Goal: Find specific page/section: Find specific page/section

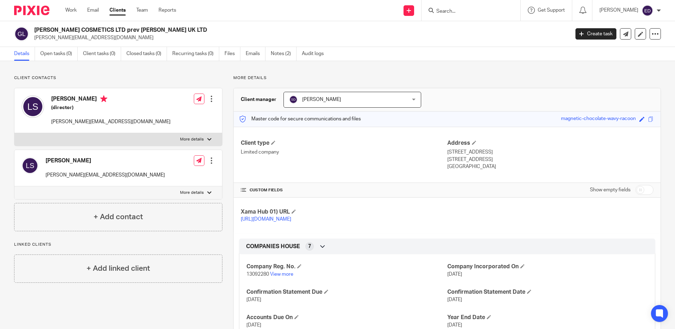
click at [471, 15] on div at bounding box center [471, 10] width 99 height 21
drag, startPoint x: 471, startPoint y: 12, endPoint x: 474, endPoint y: 11, distance: 4.1
click at [470, 12] on input "Search" at bounding box center [468, 11] width 64 height 6
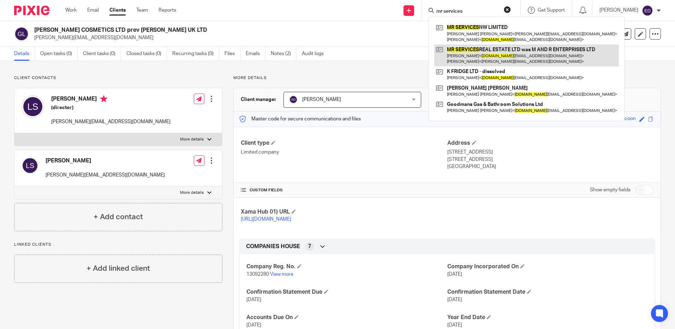
type input "mr services"
click at [550, 54] on link at bounding box center [526, 56] width 185 height 22
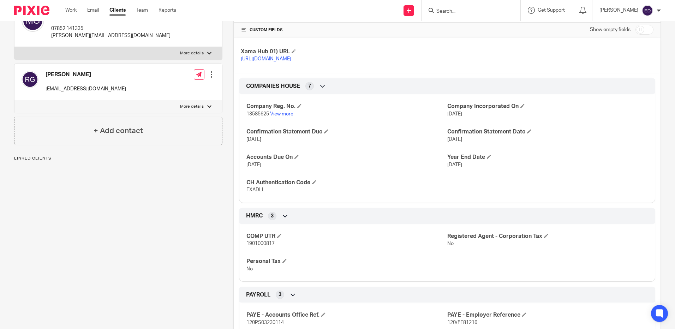
scroll to position [212, 0]
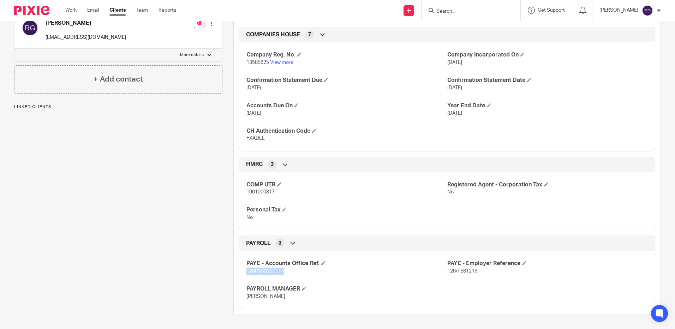
drag, startPoint x: 245, startPoint y: 279, endPoint x: 282, endPoint y: 279, distance: 36.7
click at [282, 274] on span "120PS03230114" at bounding box center [265, 271] width 37 height 5
copy span "120PS03230114"
click at [484, 12] on input "Search" at bounding box center [468, 11] width 64 height 6
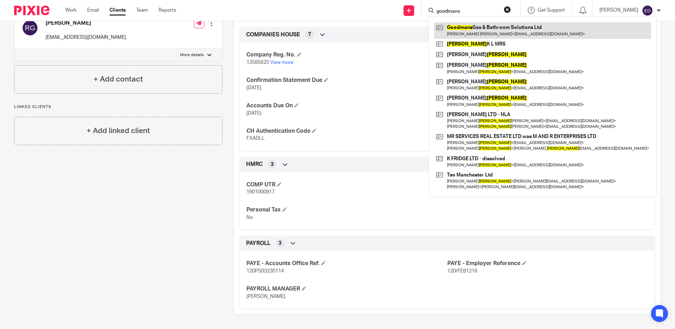
type input "goodmans"
click at [519, 35] on link at bounding box center [542, 30] width 217 height 16
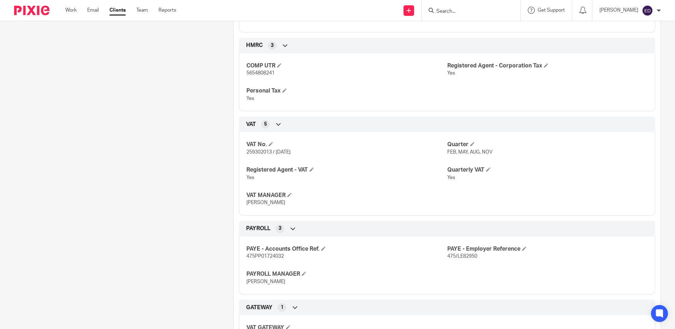
scroll to position [377, 0]
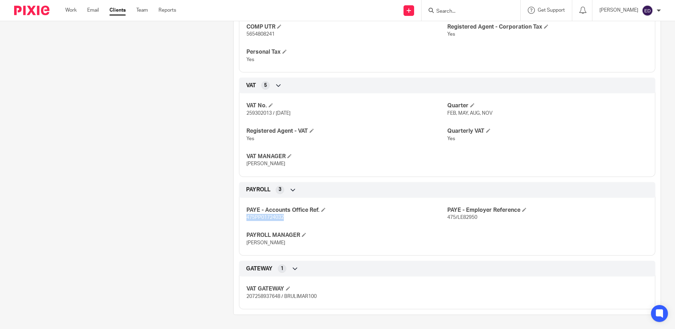
drag, startPoint x: 246, startPoint y: 218, endPoint x: 284, endPoint y: 218, distance: 37.8
click at [284, 218] on p "475PP01724032" at bounding box center [347, 217] width 201 height 7
copy span "475PP01724032"
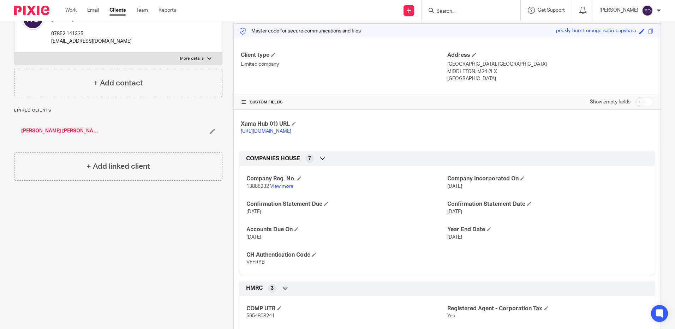
scroll to position [24, 0]
